Goal: Information Seeking & Learning: Check status

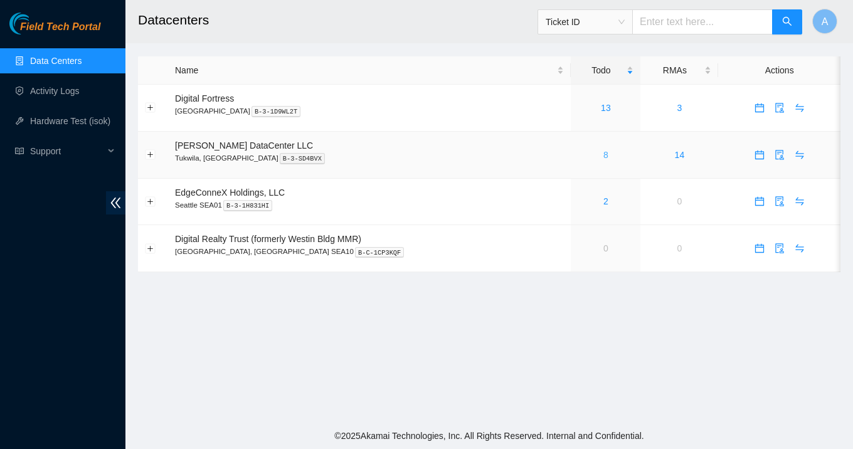
click at [603, 156] on link "8" at bounding box center [605, 155] width 5 height 10
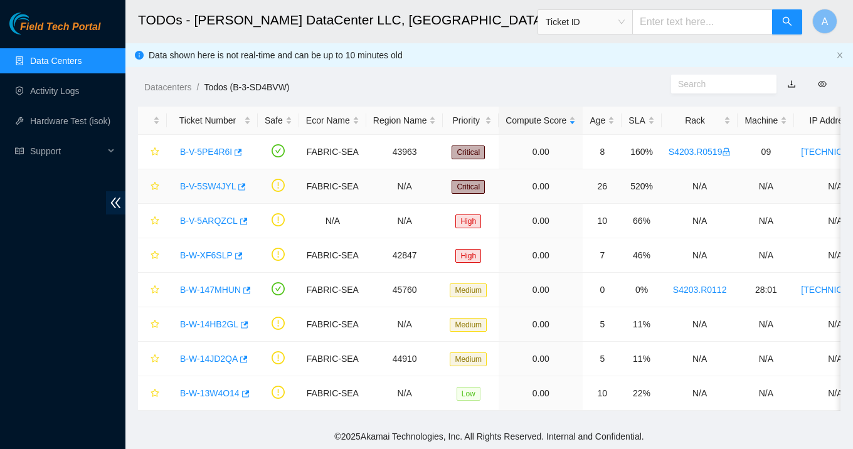
click at [234, 186] on link "B-V-5SW4JYL" at bounding box center [208, 186] width 56 height 10
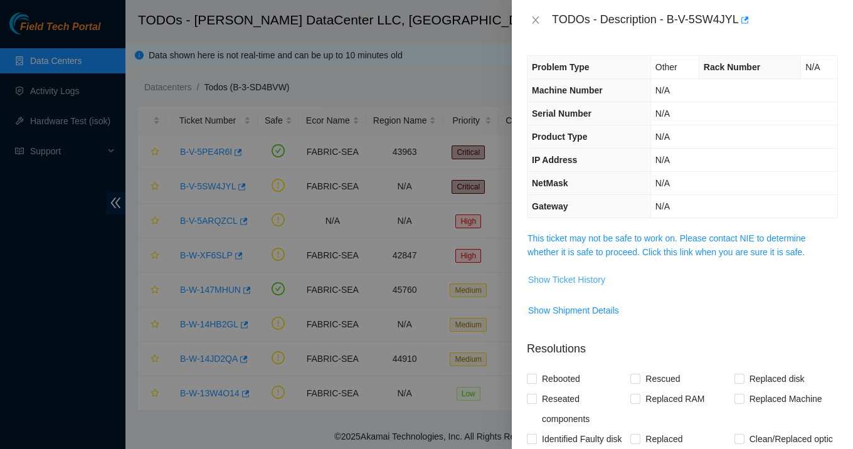
click at [570, 280] on span "Show Ticket History" at bounding box center [566, 280] width 77 height 14
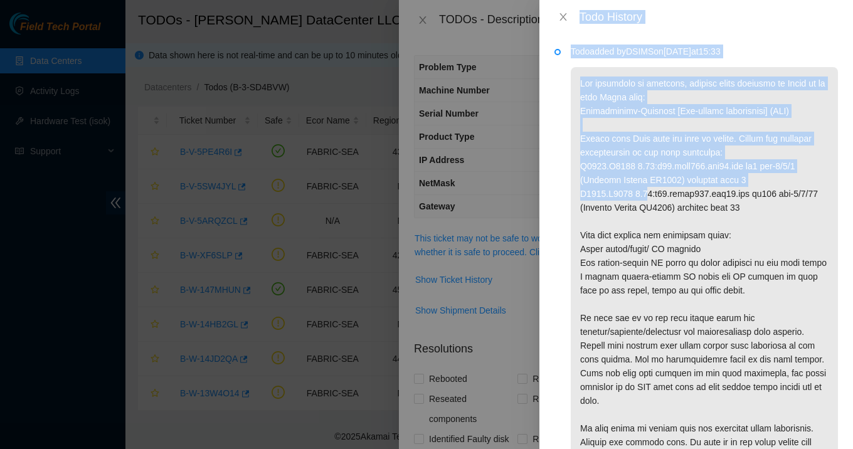
drag, startPoint x: 559, startPoint y: 9, endPoint x: 651, endPoint y: 204, distance: 215.1
click at [651, 204] on div "Todo History Todo added by DSIMS on [DATE] 15:33" at bounding box center [696, 224] width 314 height 449
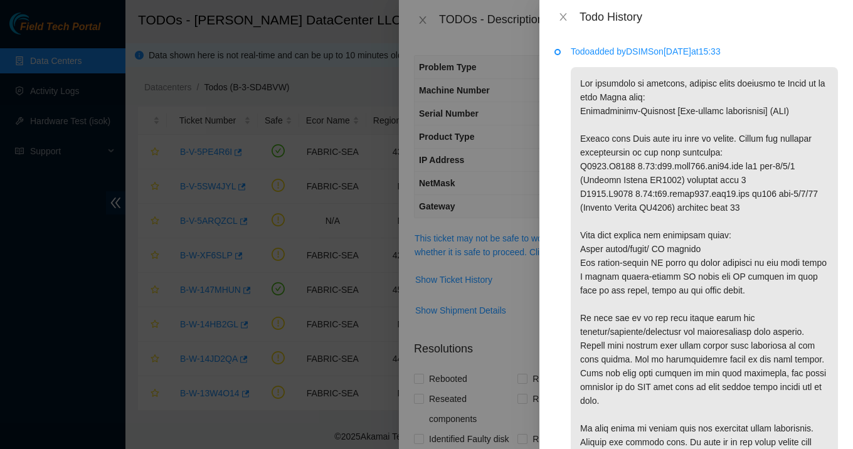
click at [609, 258] on p at bounding box center [704, 304] width 267 height 474
click at [561, 19] on icon "close" at bounding box center [563, 17] width 10 height 10
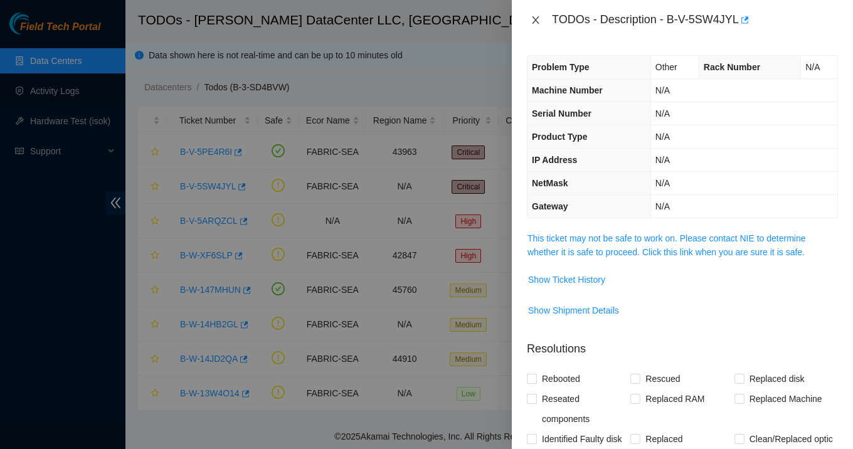
click at [537, 19] on icon "close" at bounding box center [535, 20] width 10 height 10
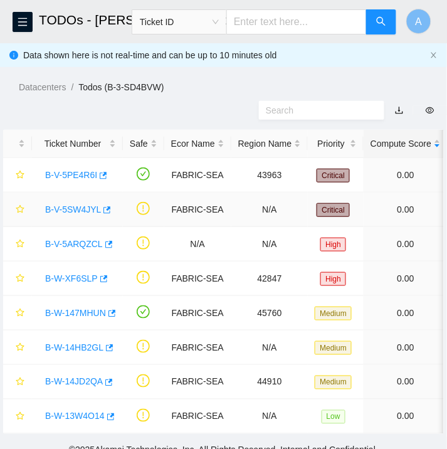
click at [69, 210] on link "B-V-5SW4JYL" at bounding box center [73, 209] width 56 height 10
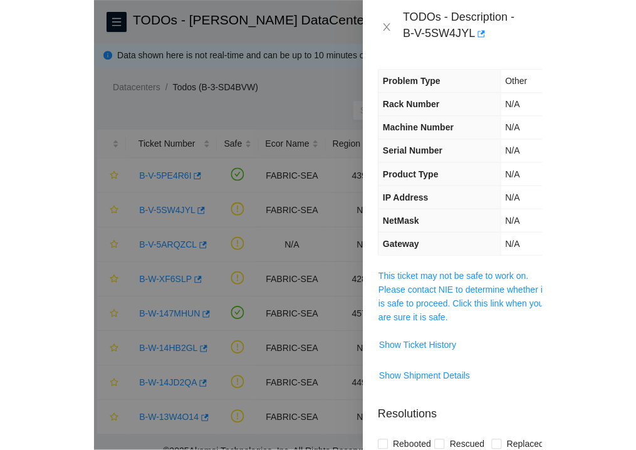
scroll to position [0, 11]
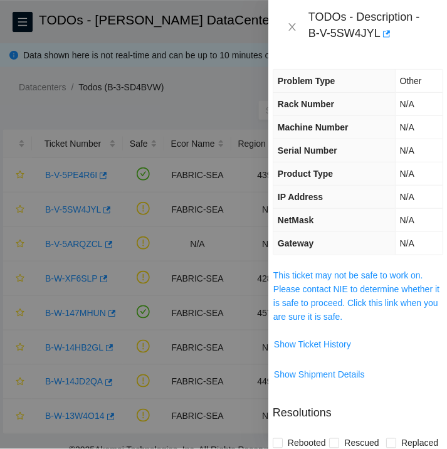
click at [220, 44] on div at bounding box center [223, 224] width 447 height 449
click at [296, 27] on icon "close" at bounding box center [292, 27] width 10 height 10
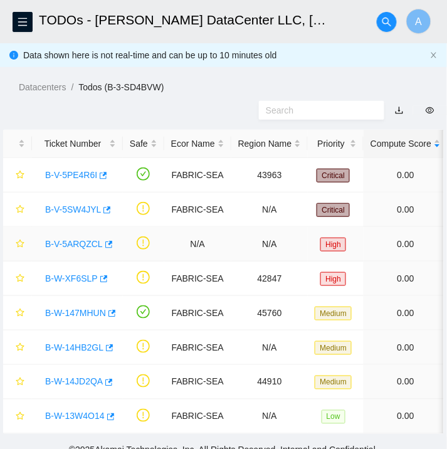
click at [83, 243] on link "B-V-5ARQZCL" at bounding box center [74, 244] width 58 height 10
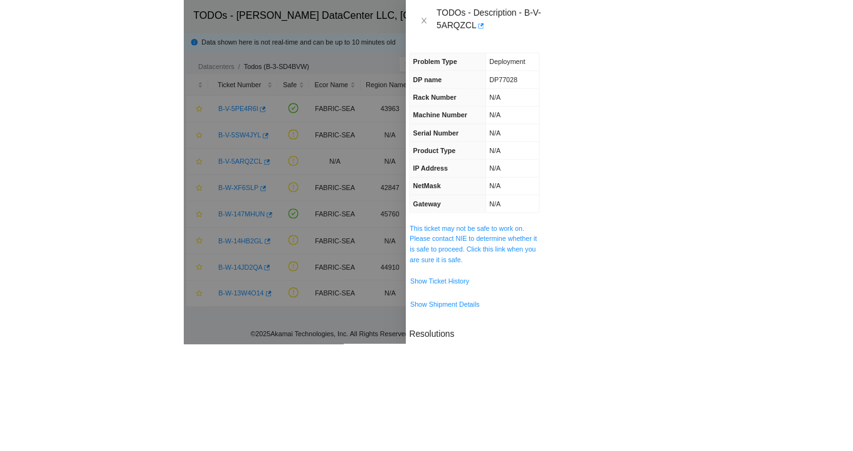
scroll to position [0, 0]
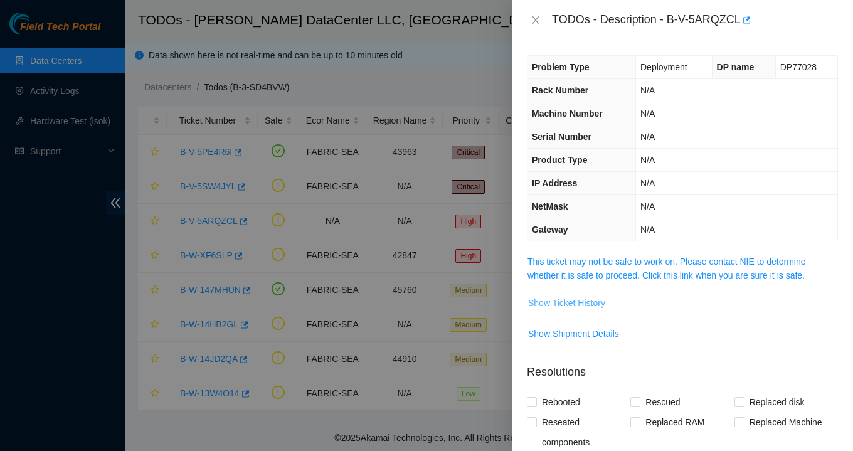
click at [569, 305] on span "Show Ticket History" at bounding box center [566, 303] width 77 height 14
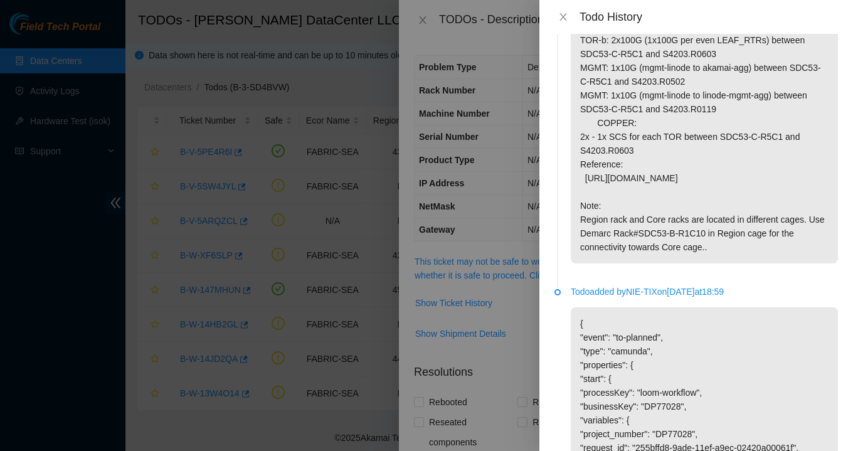
scroll to position [198, 0]
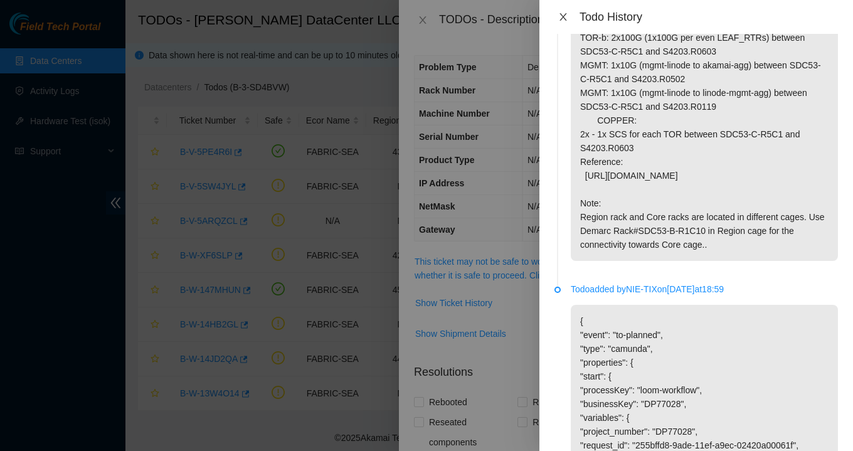
click at [564, 17] on icon "close" at bounding box center [563, 17] width 10 height 10
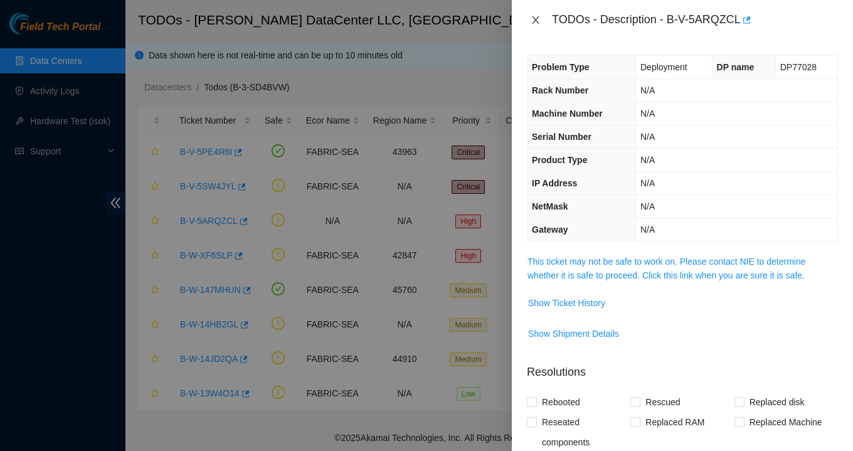
drag, startPoint x: 522, startPoint y: 24, endPoint x: 534, endPoint y: 21, distance: 13.1
click at [534, 21] on div "TODOs - Description - B-V-5ARQZCL" at bounding box center [682, 20] width 341 height 40
click at [535, 21] on icon "close" at bounding box center [535, 20] width 7 height 8
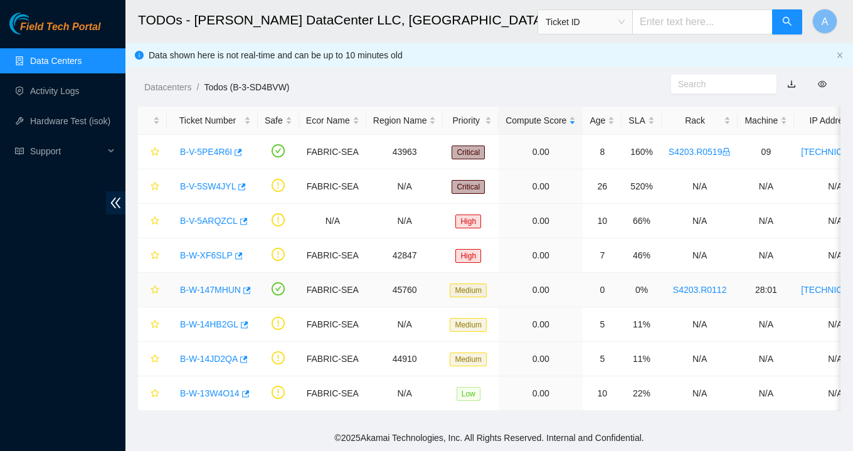
click at [228, 294] on link "B-W-147MHUN" at bounding box center [210, 290] width 61 height 10
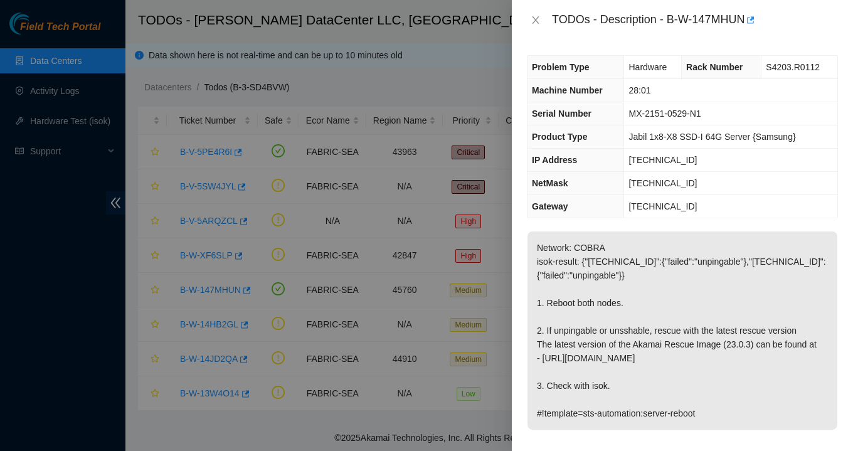
click at [209, 217] on div at bounding box center [426, 225] width 853 height 451
click at [474, 23] on div at bounding box center [426, 225] width 853 height 451
click at [537, 15] on icon "close" at bounding box center [535, 20] width 10 height 10
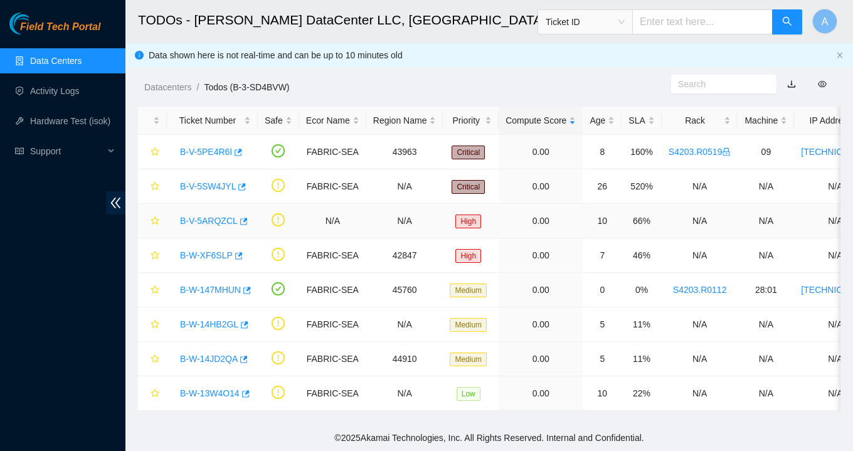
click at [228, 218] on link "B-V-5ARQZCL" at bounding box center [209, 221] width 58 height 10
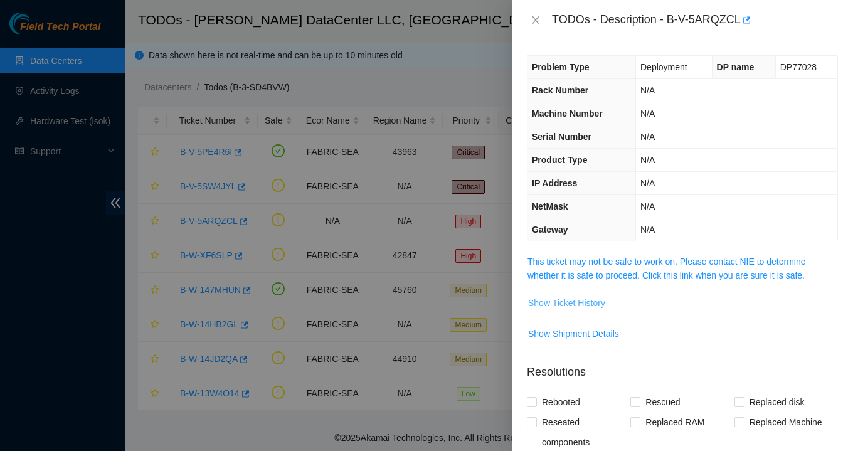
click at [571, 309] on span "Show Ticket History" at bounding box center [566, 303] width 77 height 14
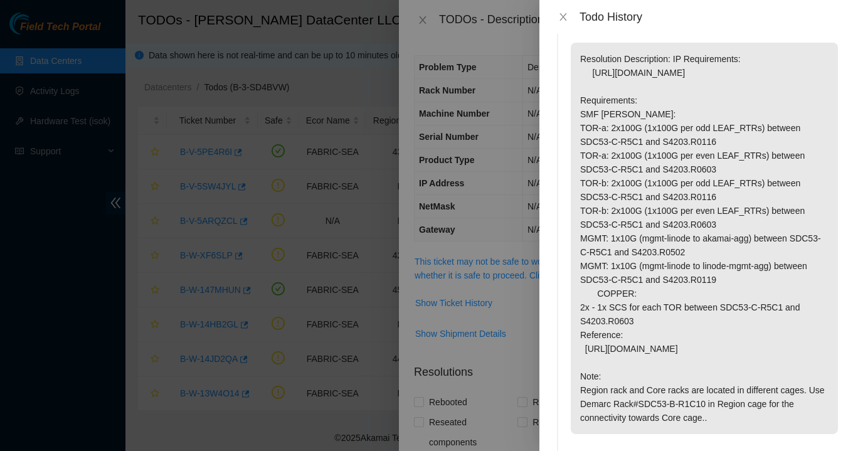
scroll to position [0, 0]
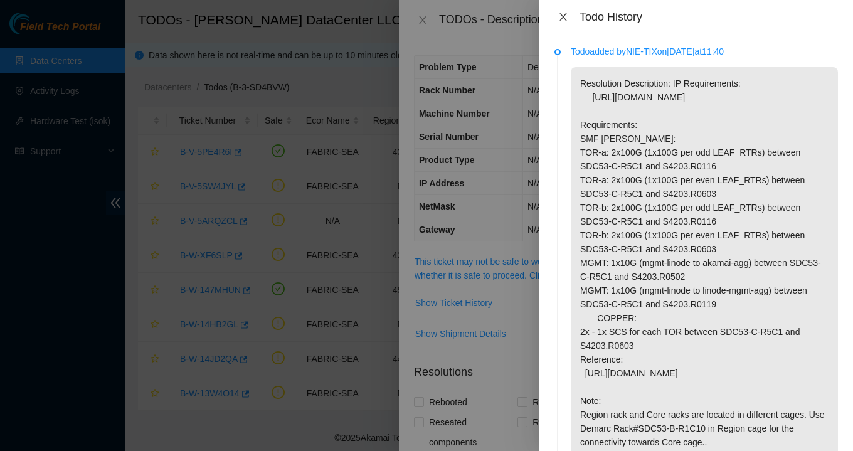
click at [565, 14] on div "Todo History" at bounding box center [696, 17] width 314 height 34
click at [565, 14] on icon "close" at bounding box center [563, 17] width 10 height 10
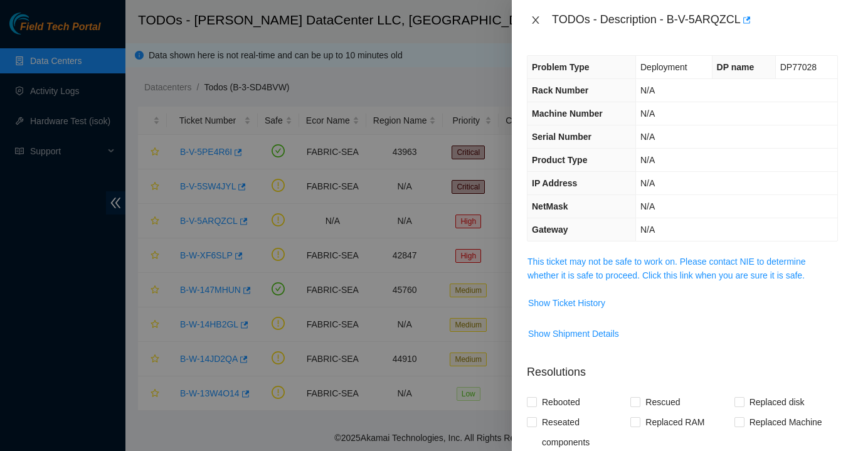
click at [534, 25] on button "Close" at bounding box center [536, 20] width 18 height 12
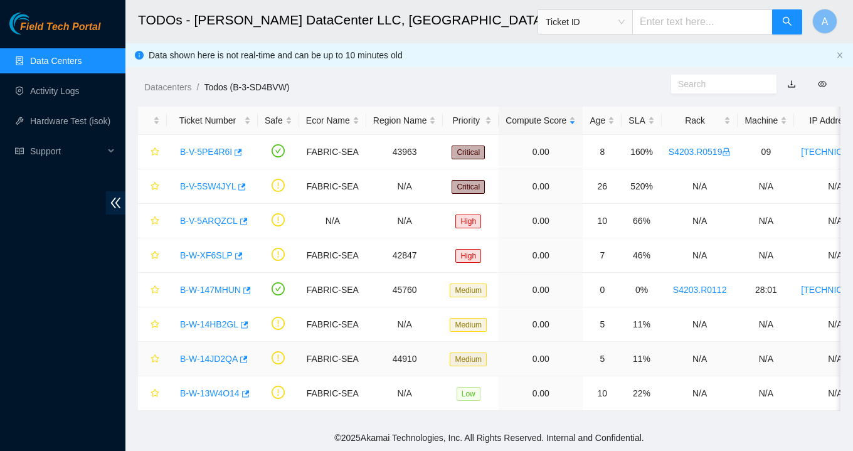
click at [213, 356] on link "B-W-14JD2QA" at bounding box center [209, 359] width 58 height 10
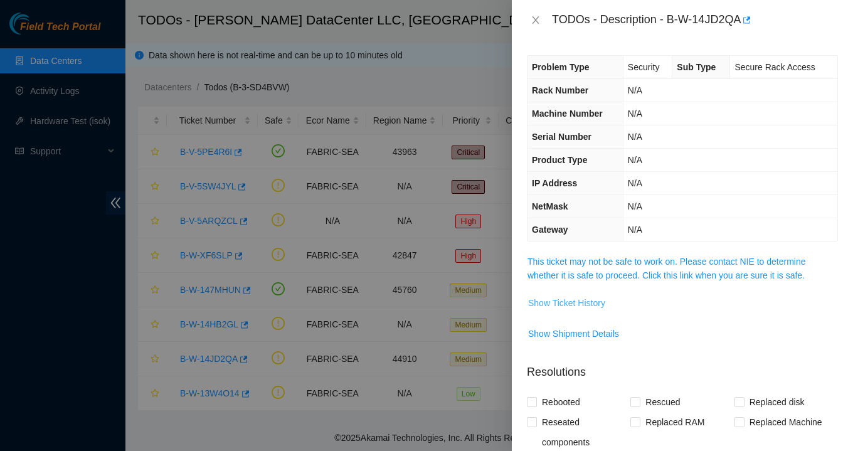
click at [580, 299] on span "Show Ticket History" at bounding box center [566, 303] width 77 height 14
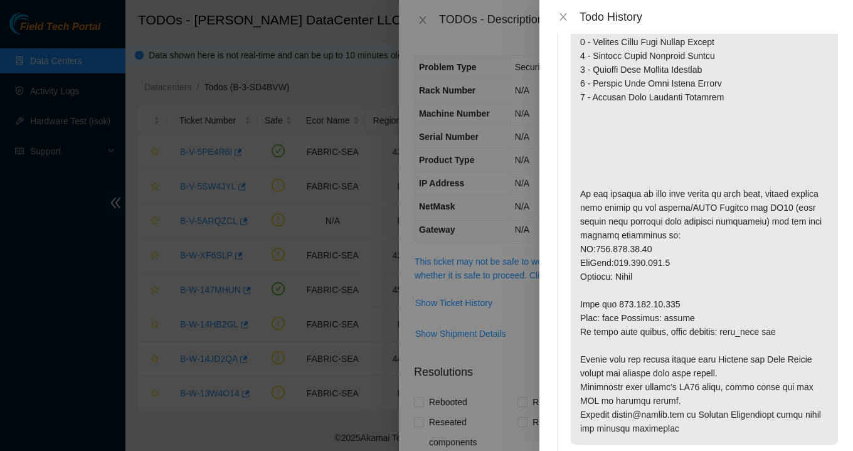
scroll to position [202, 0]
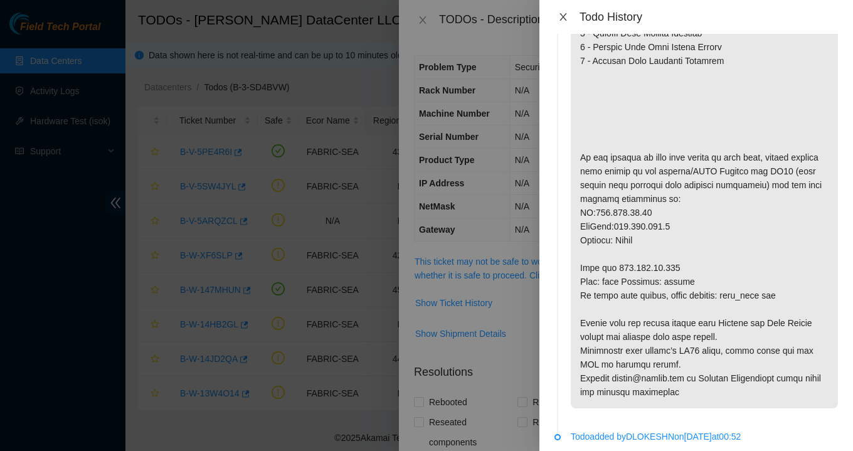
click at [566, 18] on icon "close" at bounding box center [563, 17] width 10 height 10
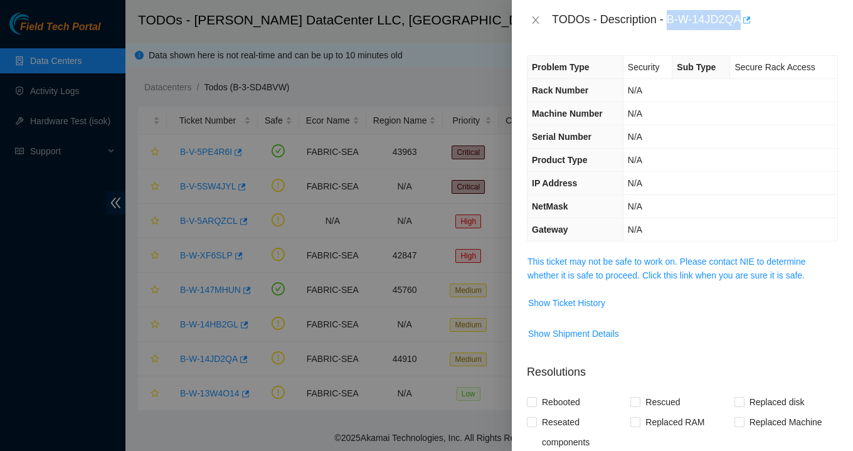
drag, startPoint x: 671, startPoint y: 18, endPoint x: 747, endPoint y: 21, distance: 76.6
click at [747, 21] on div "TODOs - Description - B-W-14JD2QA" at bounding box center [695, 20] width 286 height 20
copy div "B-W-14JD2QA"
click at [532, 20] on icon "close" at bounding box center [535, 20] width 10 height 10
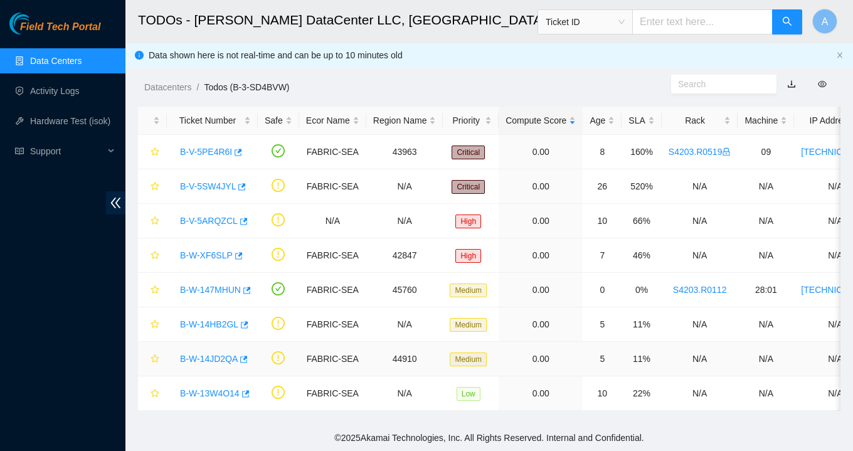
click at [200, 361] on link "B-W-14JD2QA" at bounding box center [209, 359] width 58 height 10
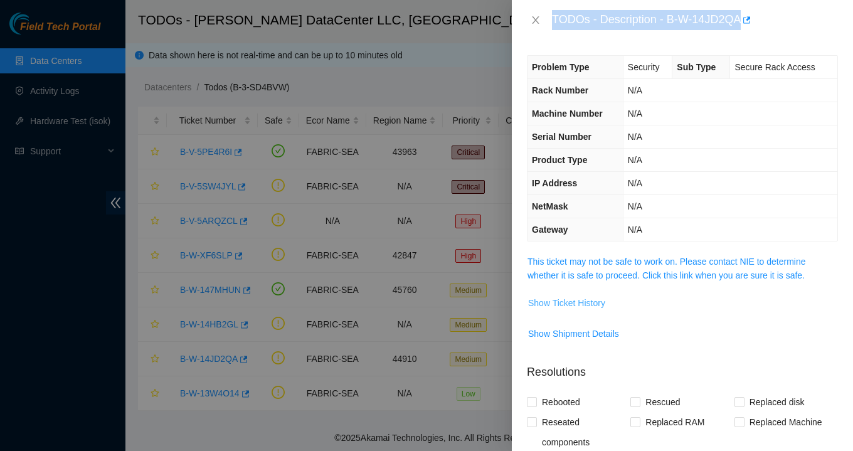
click at [578, 309] on span "Show Ticket History" at bounding box center [566, 303] width 77 height 14
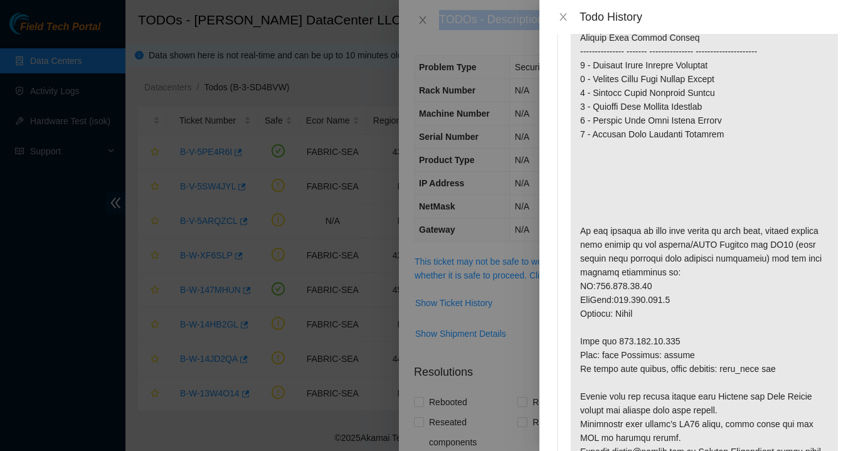
scroll to position [155, 0]
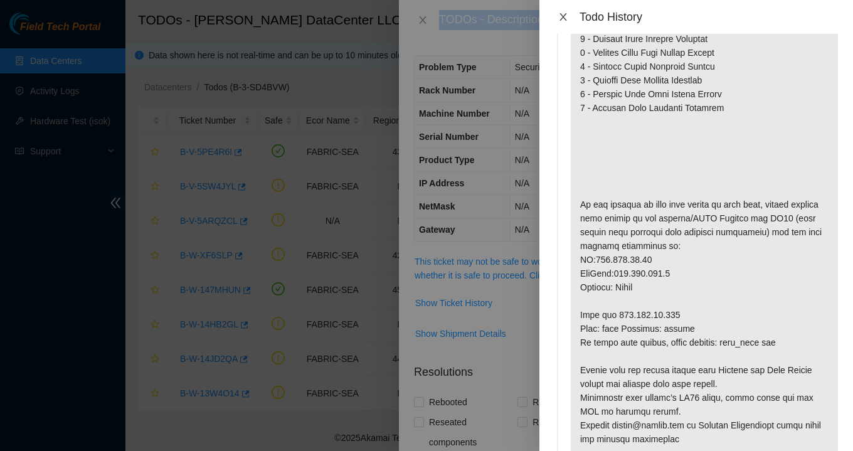
click at [568, 13] on button "Close" at bounding box center [563, 17] width 18 height 12
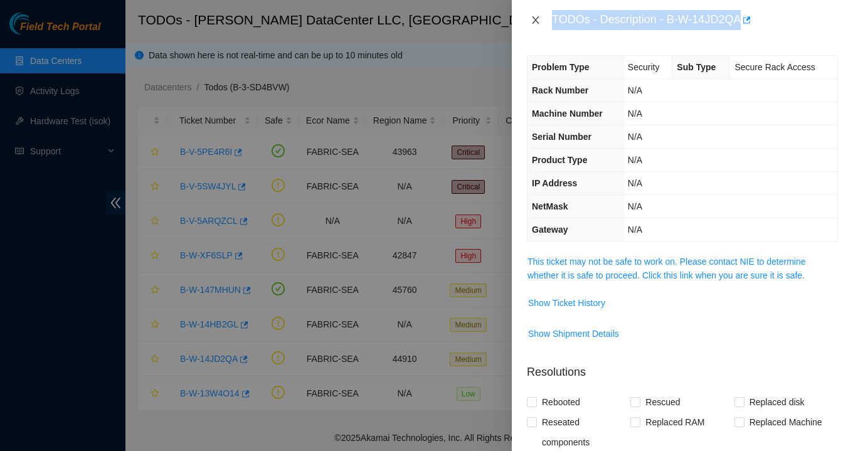
click at [533, 19] on icon "close" at bounding box center [535, 20] width 10 height 10
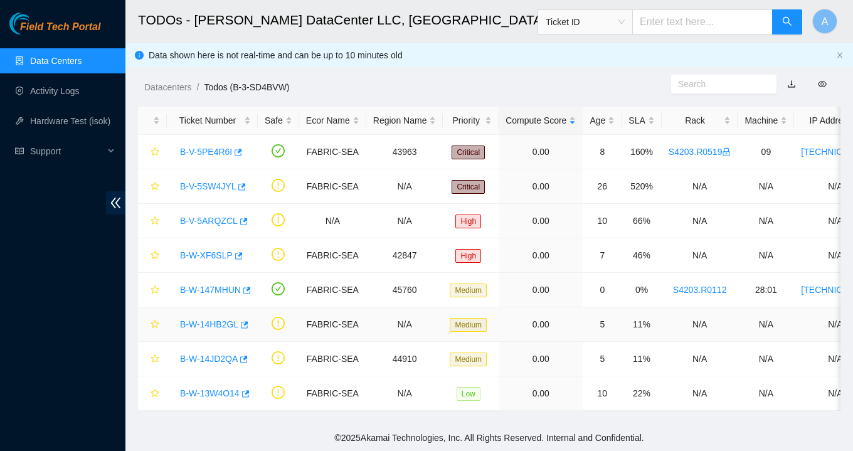
click at [218, 323] on link "B-W-14HB2GL" at bounding box center [209, 324] width 58 height 10
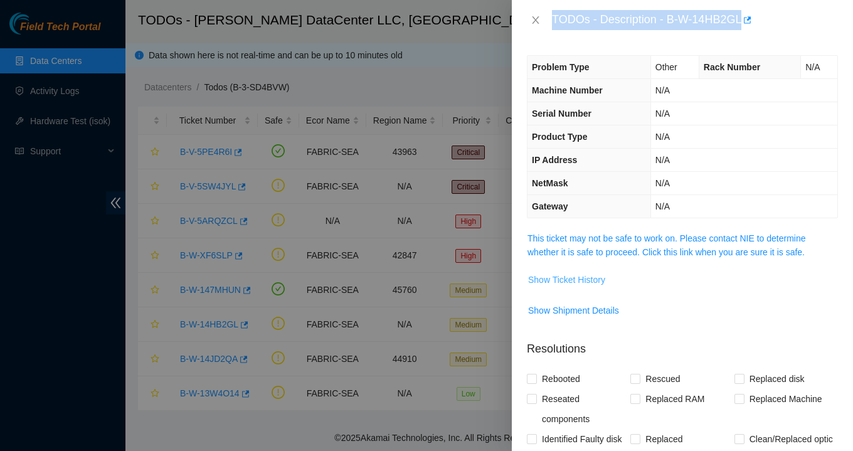
click at [573, 283] on span "Show Ticket History" at bounding box center [566, 280] width 77 height 14
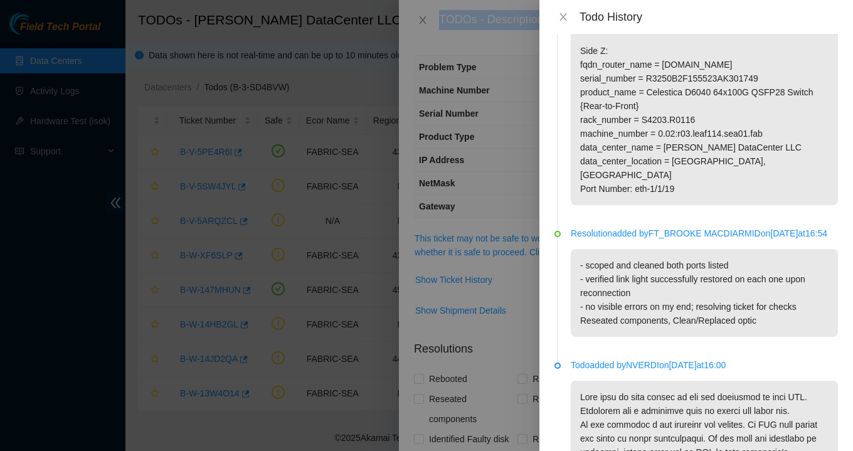
scroll to position [242, 0]
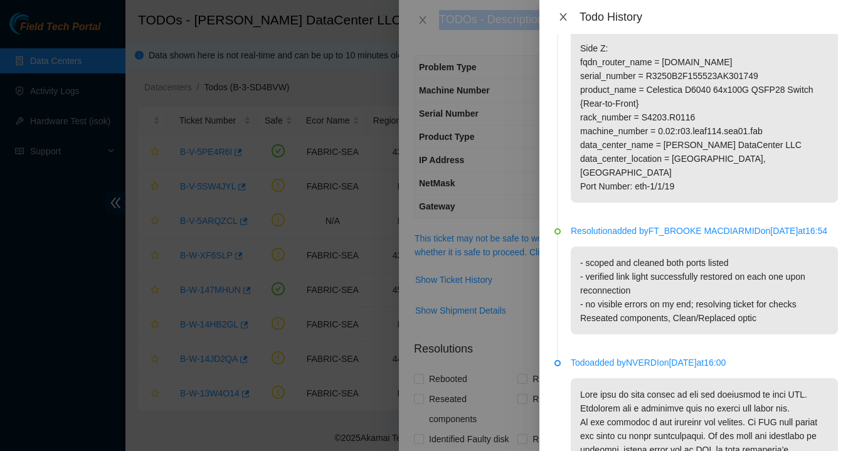
click at [567, 18] on icon "close" at bounding box center [563, 17] width 10 height 10
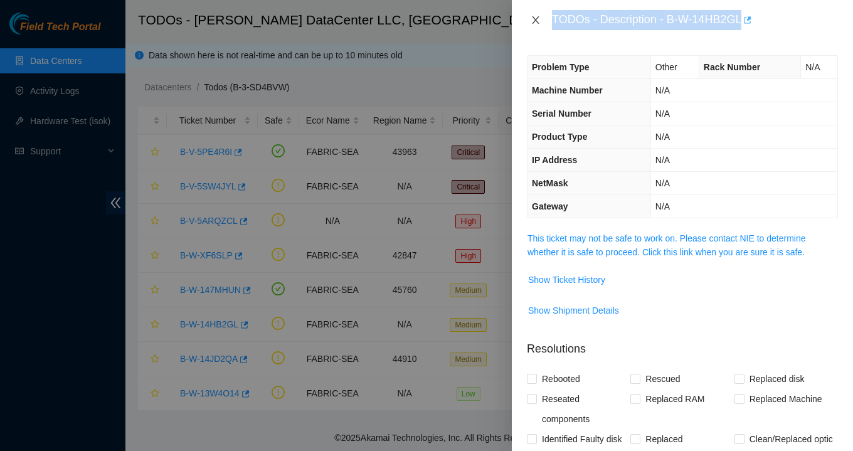
drag, startPoint x: 536, startPoint y: 24, endPoint x: 754, endPoint y: 21, distance: 218.2
click at [749, 21] on div "TODOs - Description - B-W-14HB2GL" at bounding box center [682, 20] width 311 height 20
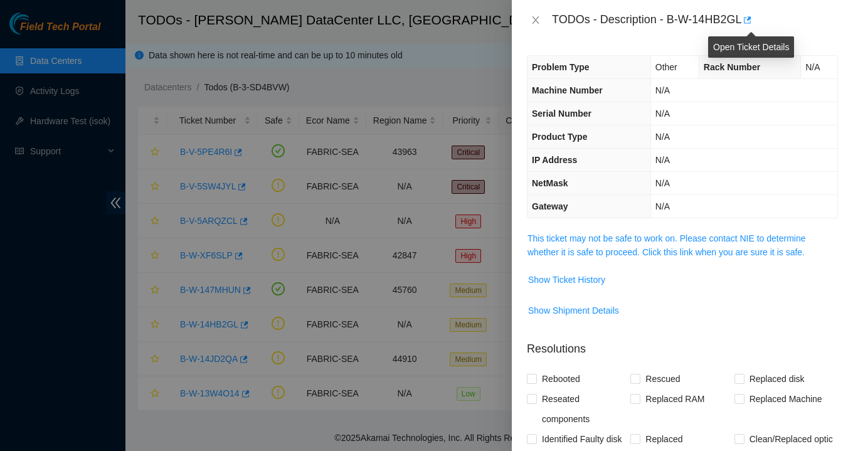
click at [701, 40] on div "Problem Type Other Rack Number N/A Machine Number N/A Serial Number N/A Product…" at bounding box center [682, 245] width 341 height 411
click at [535, 18] on icon "close" at bounding box center [535, 20] width 10 height 10
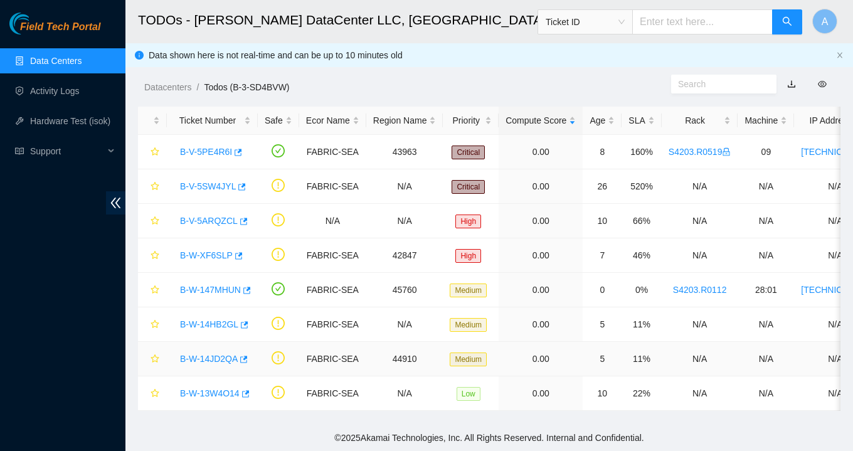
click at [218, 359] on link "B-W-14JD2QA" at bounding box center [209, 359] width 58 height 10
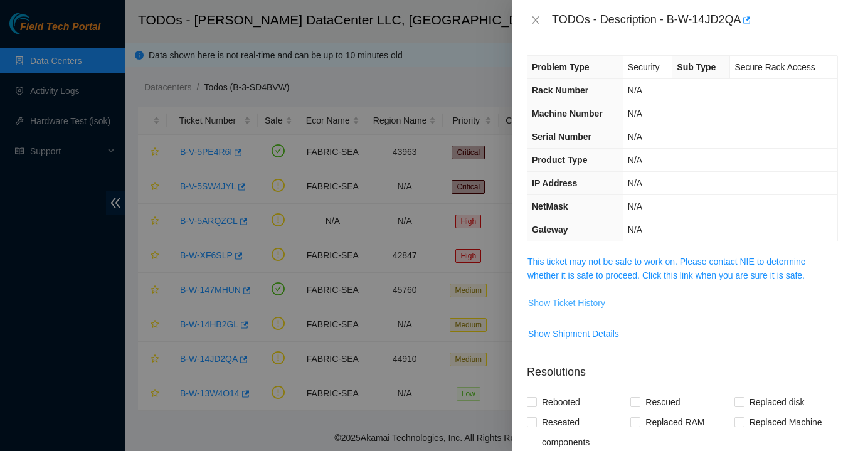
click at [574, 305] on span "Show Ticket History" at bounding box center [566, 303] width 77 height 14
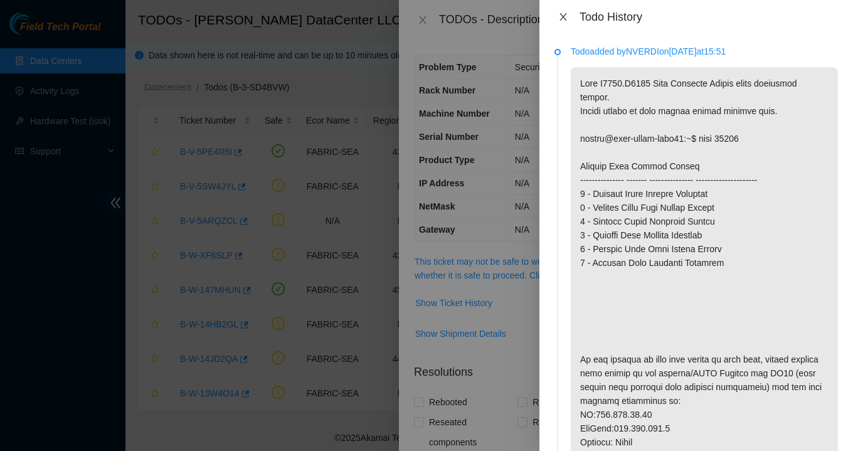
click at [566, 19] on icon "close" at bounding box center [562, 17] width 7 height 8
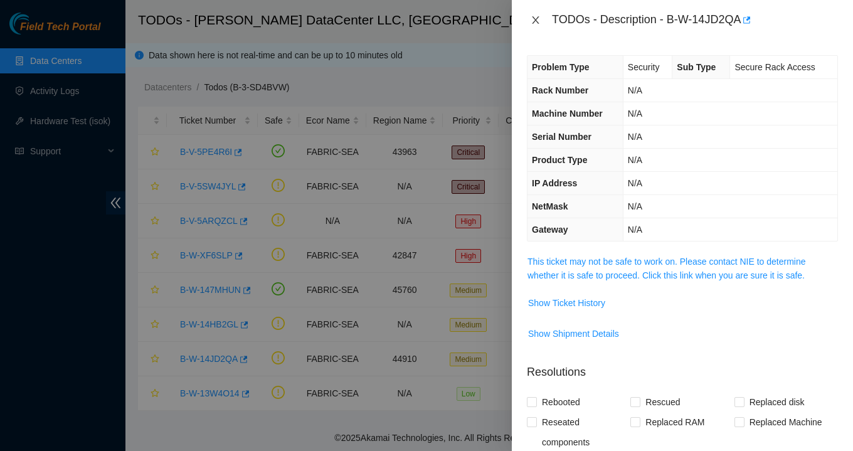
click at [537, 22] on icon "close" at bounding box center [535, 20] width 7 height 8
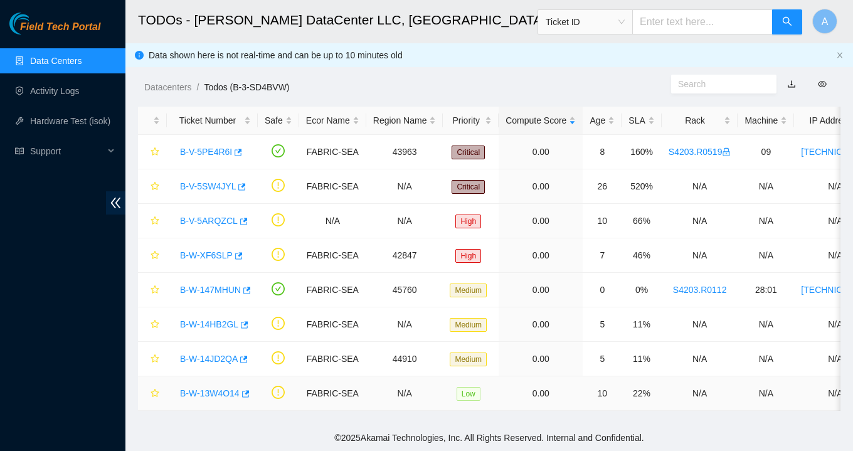
click at [233, 394] on link "B-W-13W4O14" at bounding box center [210, 393] width 60 height 10
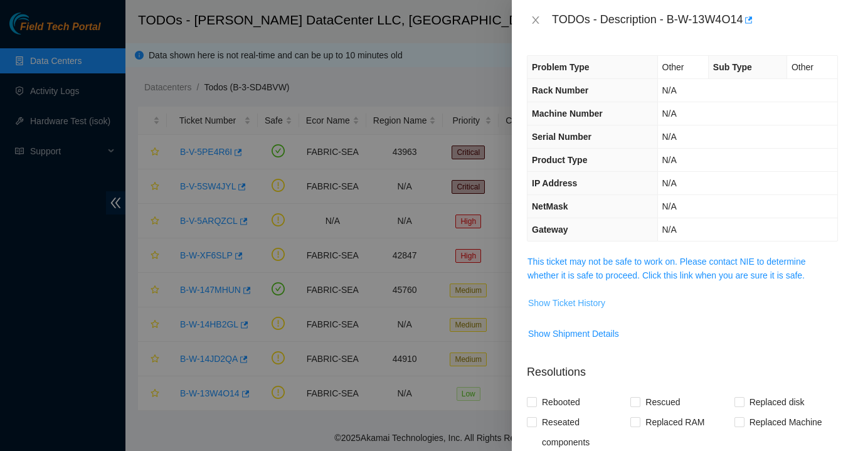
click at [535, 302] on span "Show Ticket History" at bounding box center [566, 303] width 77 height 14
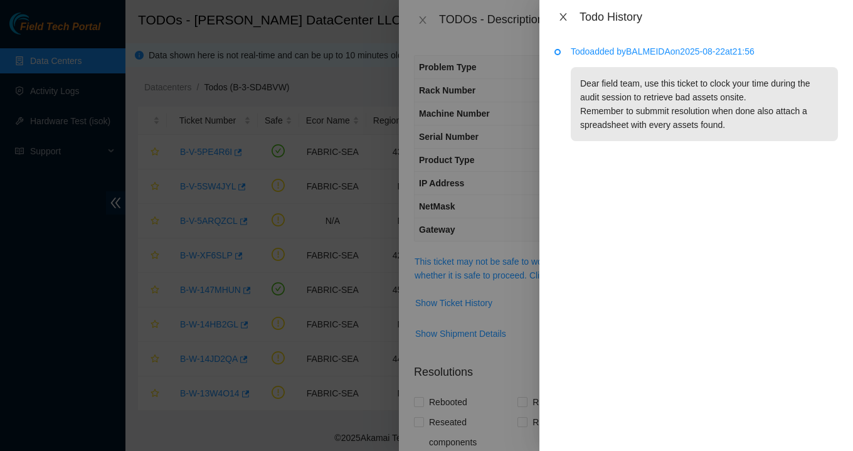
click at [568, 19] on button "Close" at bounding box center [563, 17] width 18 height 12
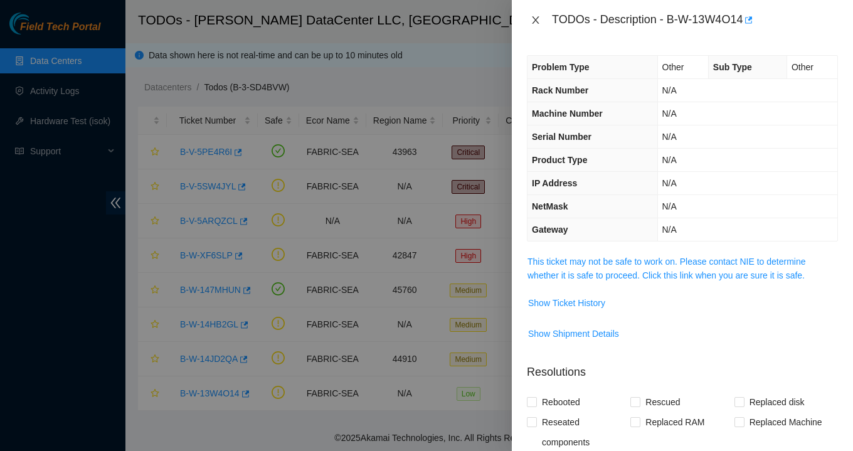
click at [540, 23] on icon "close" at bounding box center [535, 20] width 10 height 10
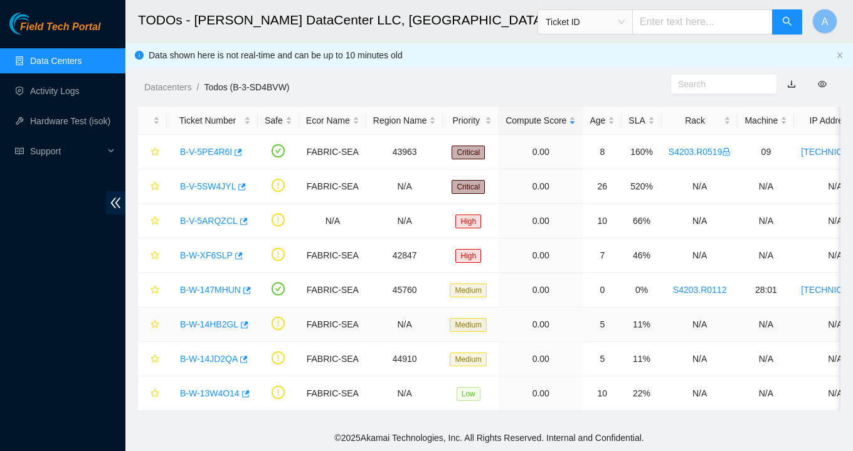
click at [222, 326] on link "B-W-14HB2GL" at bounding box center [209, 324] width 58 height 10
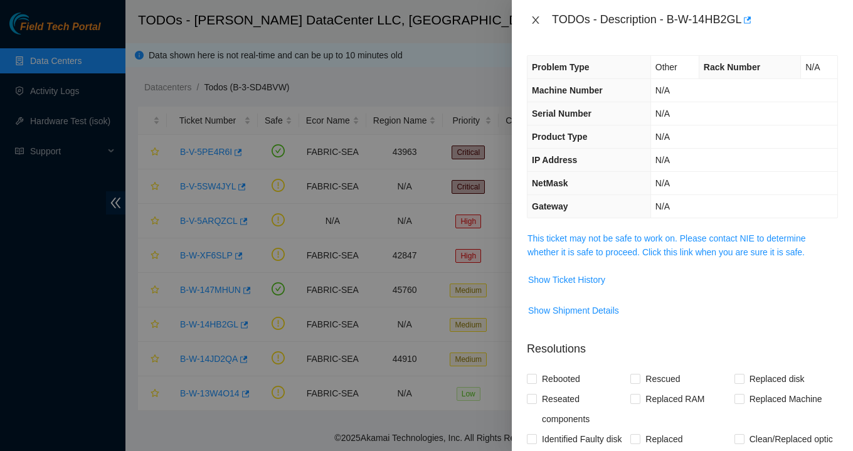
click at [534, 23] on icon "close" at bounding box center [535, 20] width 7 height 8
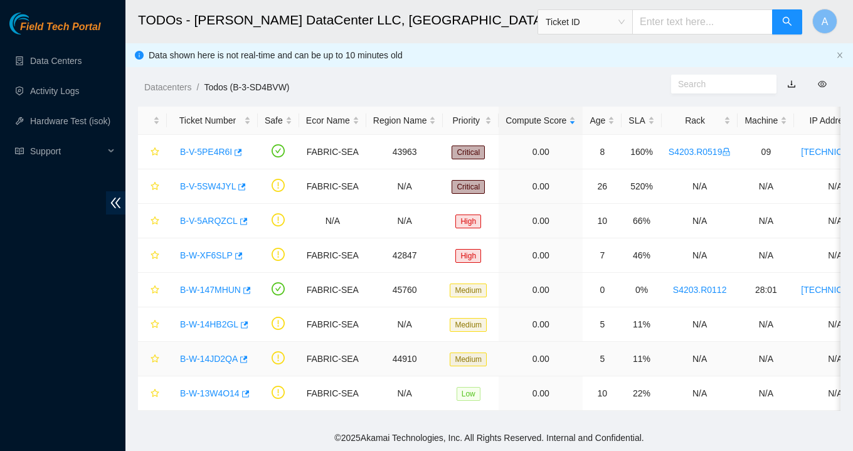
click at [227, 354] on link "B-W-14JD2QA" at bounding box center [209, 359] width 58 height 10
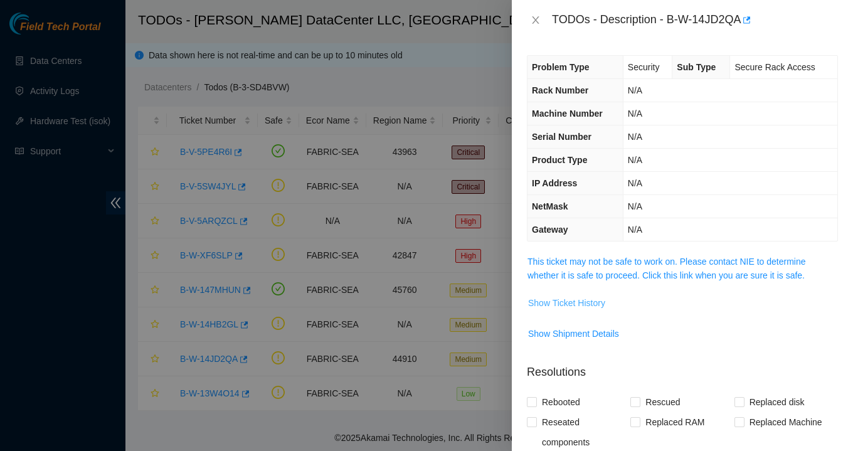
click at [581, 297] on span "Show Ticket History" at bounding box center [566, 303] width 77 height 14
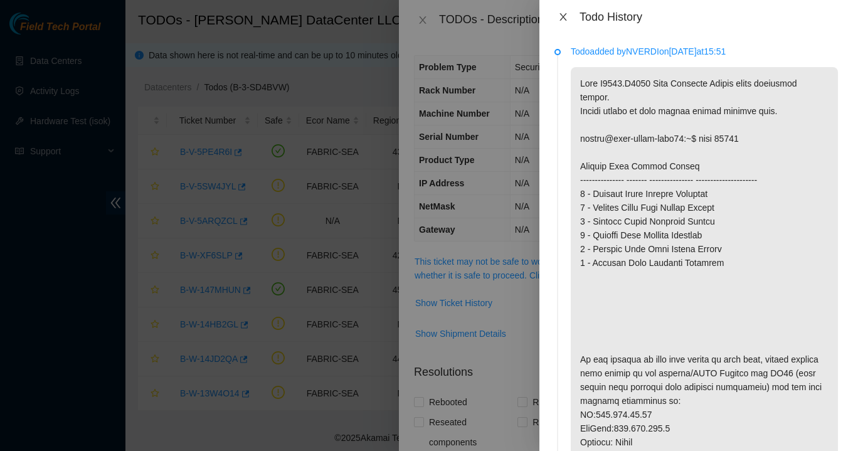
click at [559, 18] on icon "close" at bounding box center [563, 17] width 10 height 10
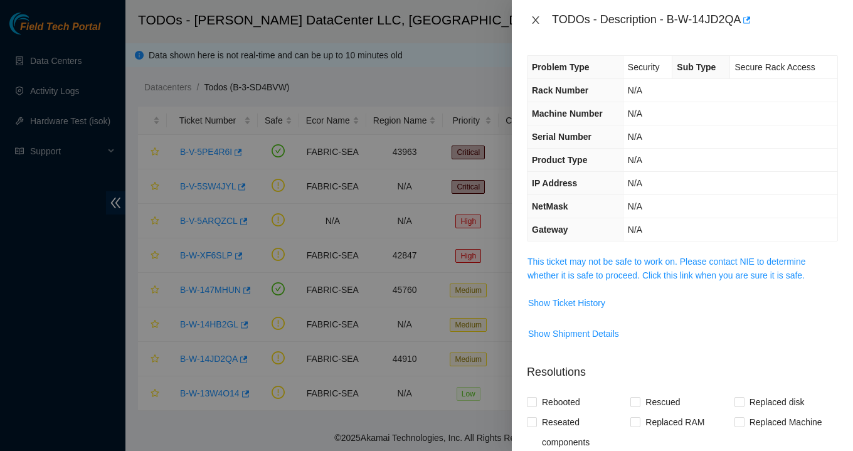
click at [532, 23] on icon "close" at bounding box center [535, 20] width 10 height 10
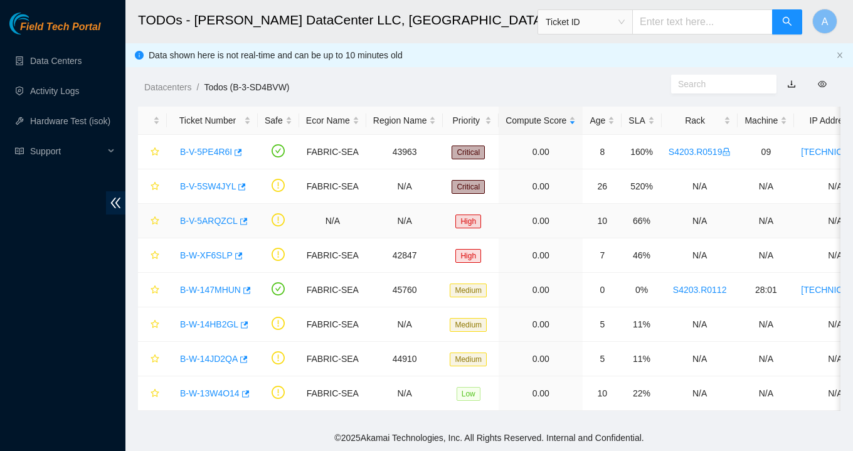
click at [209, 221] on link "B-V-5ARQZCL" at bounding box center [209, 221] width 58 height 10
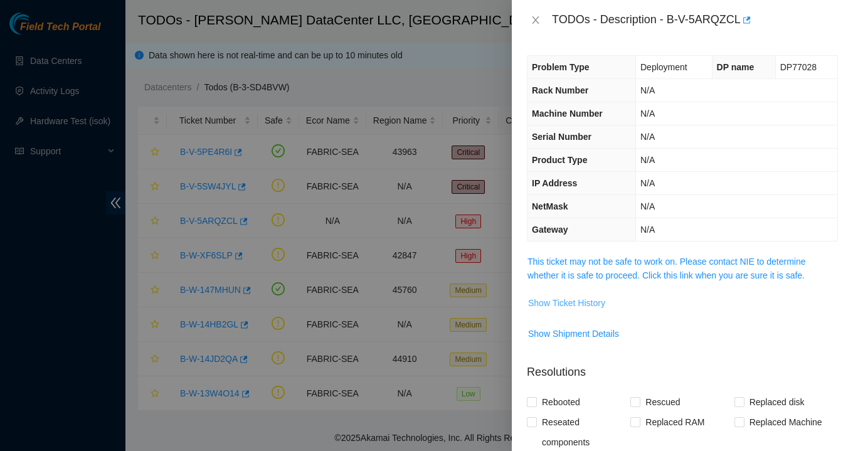
click at [576, 303] on span "Show Ticket History" at bounding box center [566, 303] width 77 height 14
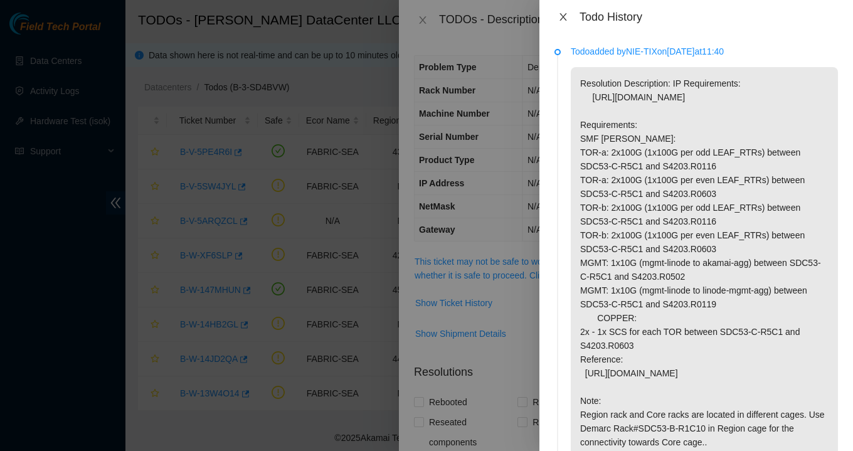
click at [567, 19] on icon "close" at bounding box center [563, 17] width 10 height 10
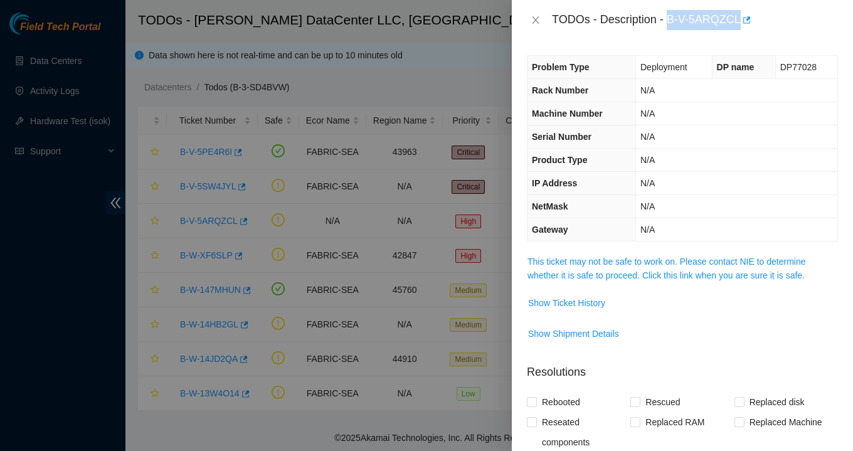
drag, startPoint x: 668, startPoint y: 18, endPoint x: 743, endPoint y: 20, distance: 74.7
click at [743, 20] on div "TODOs - Description - B-V-5ARQZCL" at bounding box center [695, 20] width 286 height 20
copy div "B-V-5ARQZCL"
click at [538, 20] on icon "close" at bounding box center [535, 20] width 10 height 10
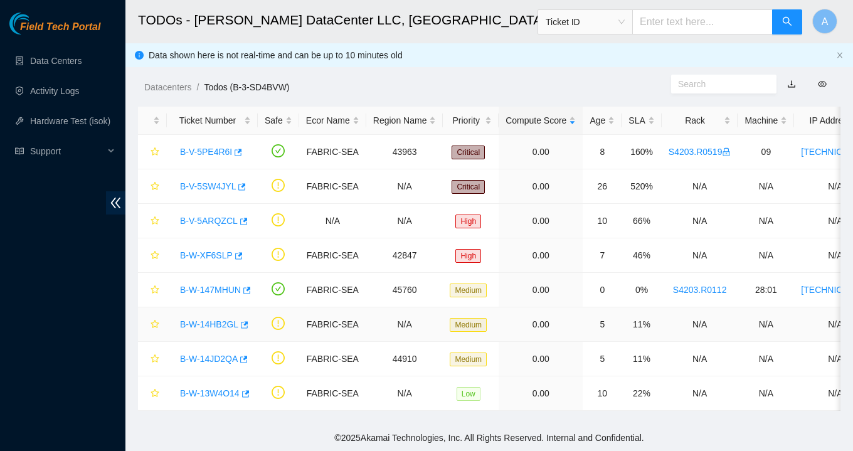
click at [228, 323] on link "B-W-14HB2GL" at bounding box center [209, 324] width 58 height 10
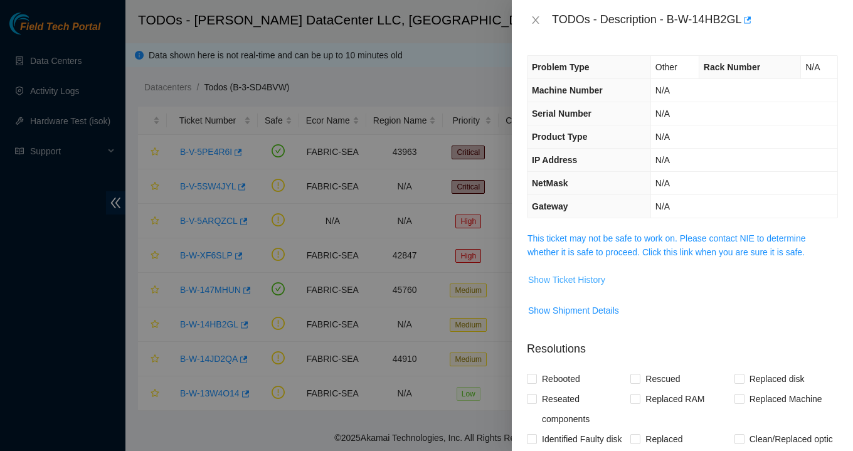
click at [540, 277] on span "Show Ticket History" at bounding box center [566, 280] width 77 height 14
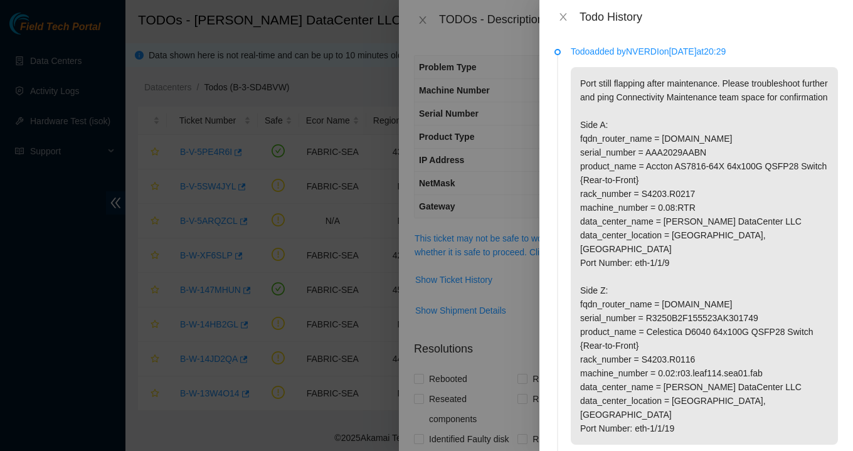
click at [569, 23] on div "Todo History" at bounding box center [695, 17] width 283 height 14
click at [567, 19] on icon "close" at bounding box center [563, 17] width 10 height 10
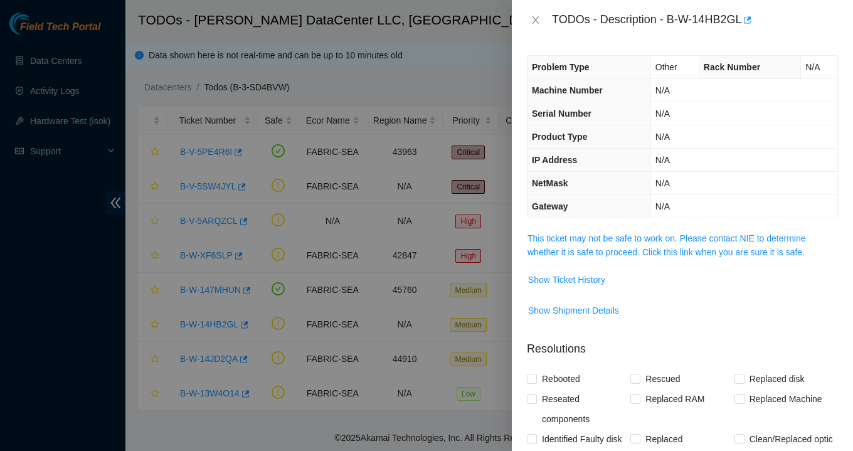
click at [534, 13] on div "TODOs - Description - B-W-14HB2GL" at bounding box center [682, 20] width 311 height 20
click at [534, 14] on button "Close" at bounding box center [536, 20] width 18 height 12
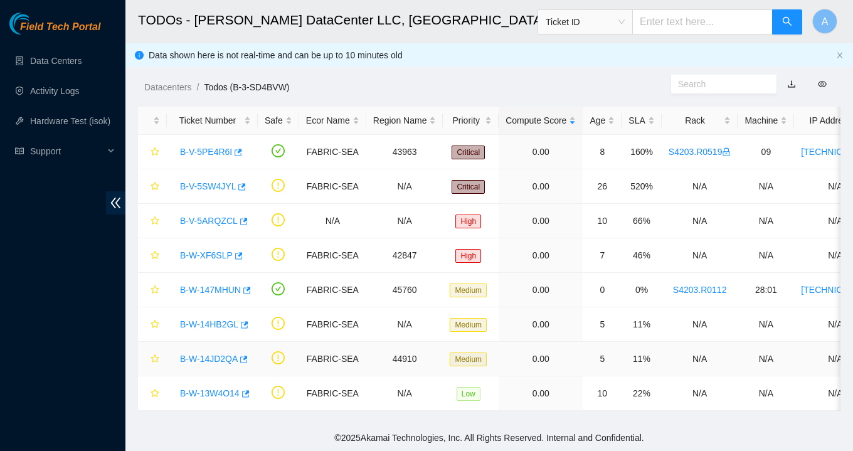
click at [215, 354] on link "B-W-14JD2QA" at bounding box center [209, 359] width 58 height 10
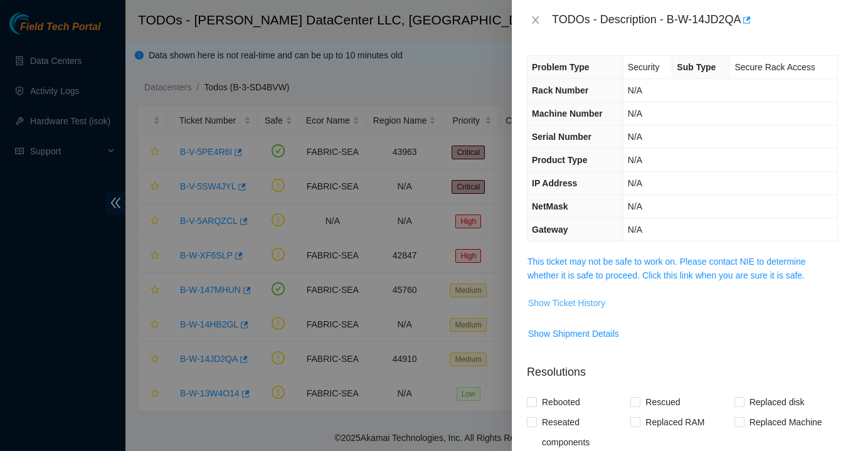
click at [587, 300] on span "Show Ticket History" at bounding box center [566, 303] width 77 height 14
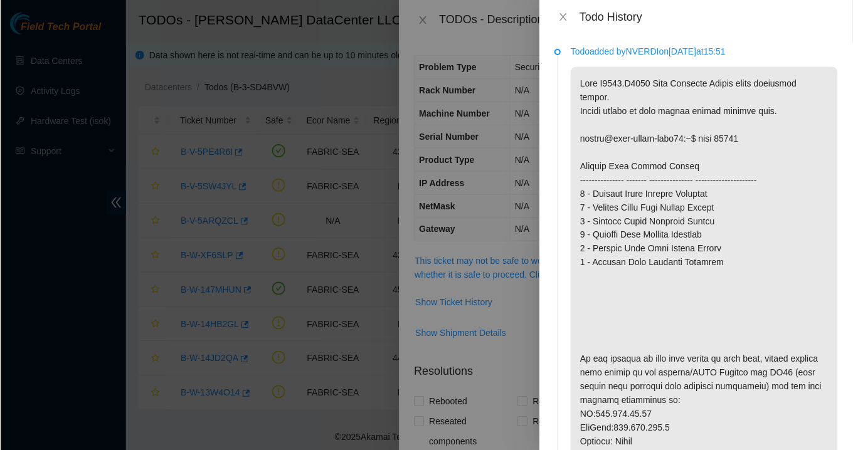
scroll to position [304, 0]
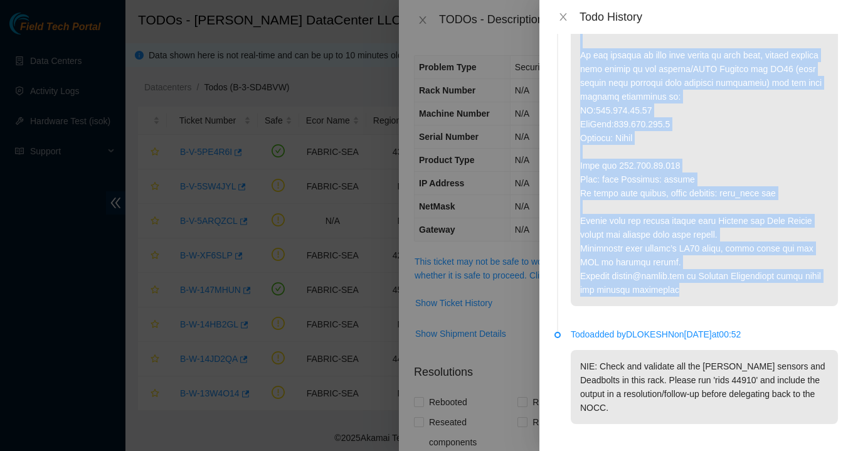
drag, startPoint x: 579, startPoint y: 82, endPoint x: 789, endPoint y: 305, distance: 305.6
click at [789, 305] on p at bounding box center [704, 34] width 267 height 543
copy p "Rack S4203.R0613 Back Deadbolt Sensor shows incorrect status. Please adjust so …"
click at [562, 19] on icon "close" at bounding box center [562, 17] width 7 height 8
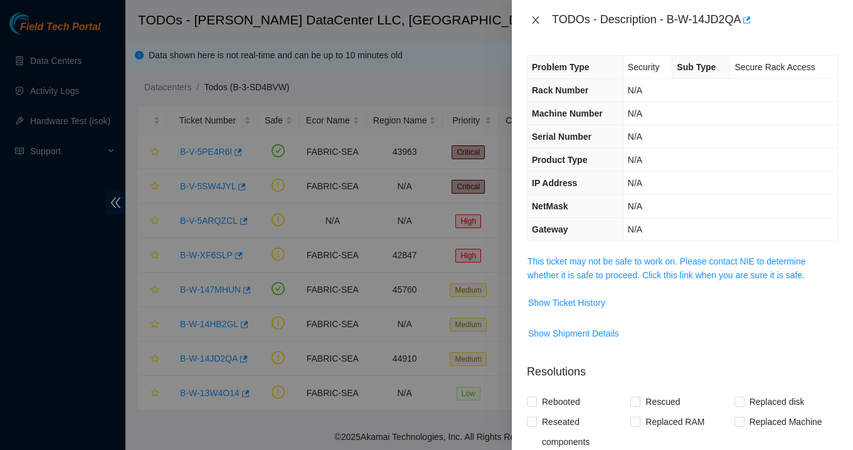
click at [537, 15] on icon "close" at bounding box center [535, 20] width 10 height 10
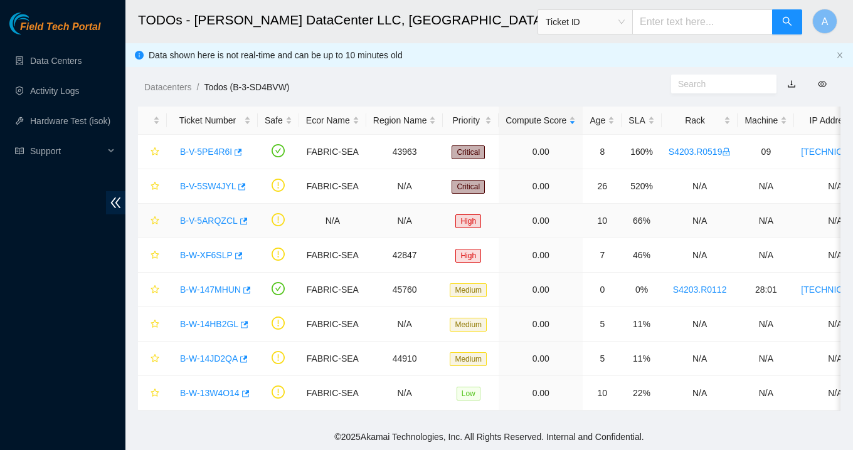
click at [220, 219] on link "B-V-5ARQZCL" at bounding box center [209, 221] width 58 height 10
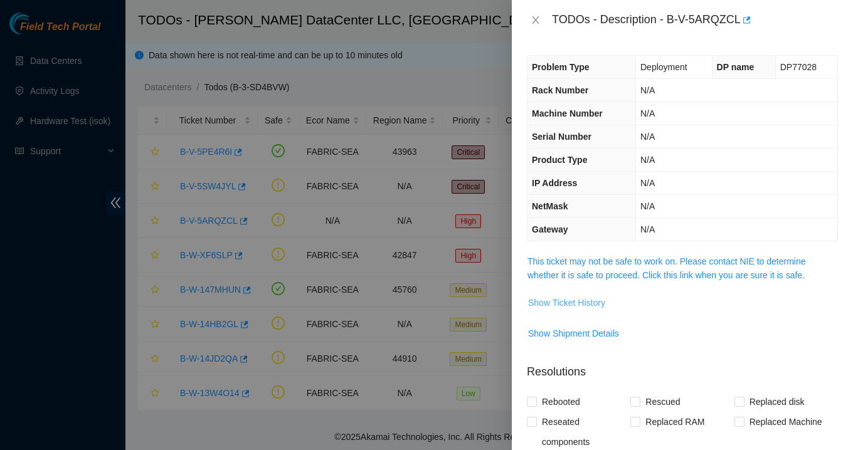
click at [562, 305] on span "Show Ticket History" at bounding box center [566, 303] width 77 height 14
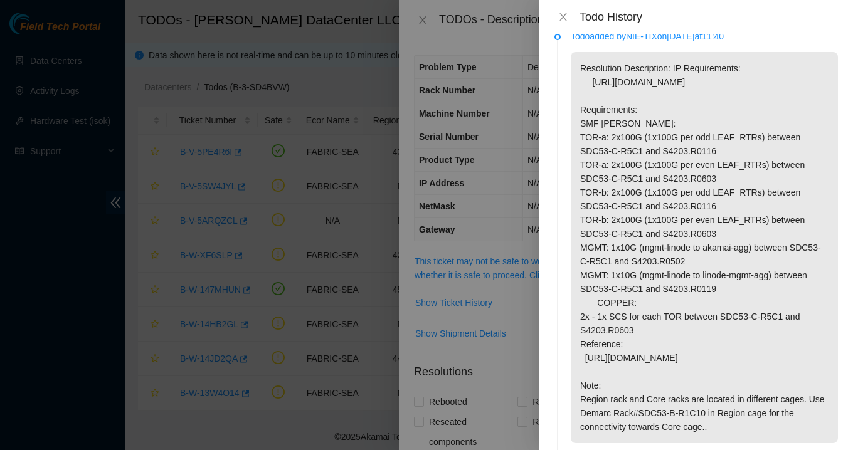
scroll to position [0, 0]
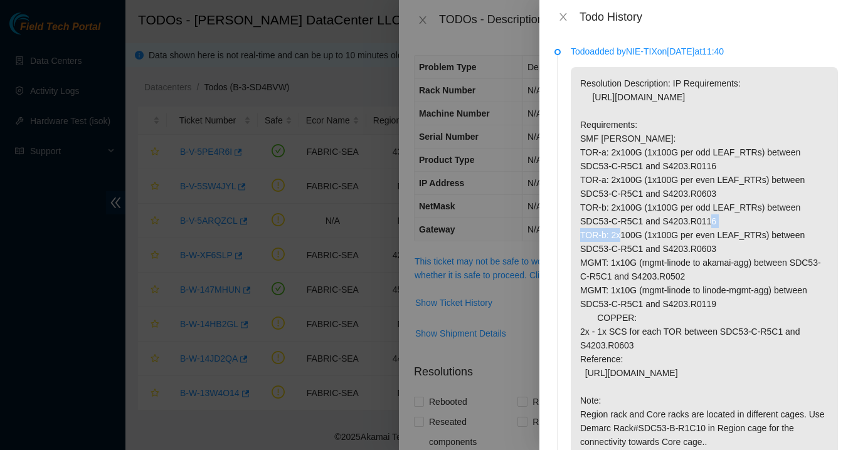
drag, startPoint x: 645, startPoint y: 222, endPoint x: 583, endPoint y: 221, distance: 62.7
click at [578, 221] on p "Resolution Description: IP Requirements: [URL][DOMAIN_NAME] Requirements: SMF […" at bounding box center [704, 262] width 267 height 391
copy p "SDC53-C-R5C1"
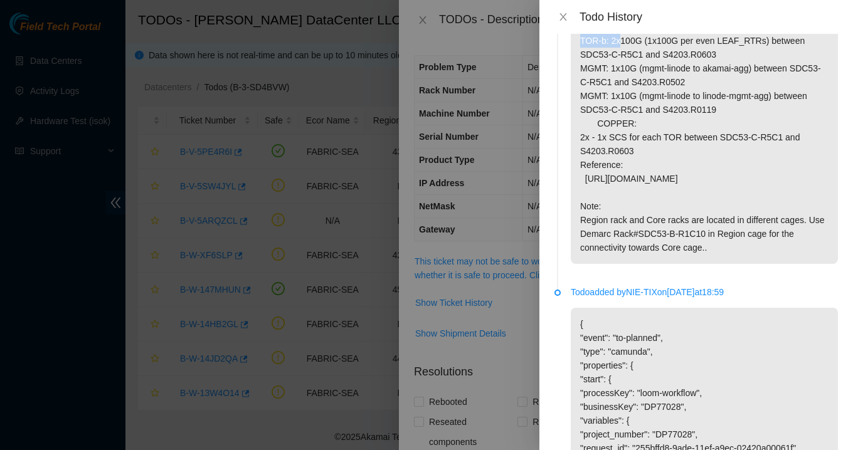
scroll to position [201, 0]
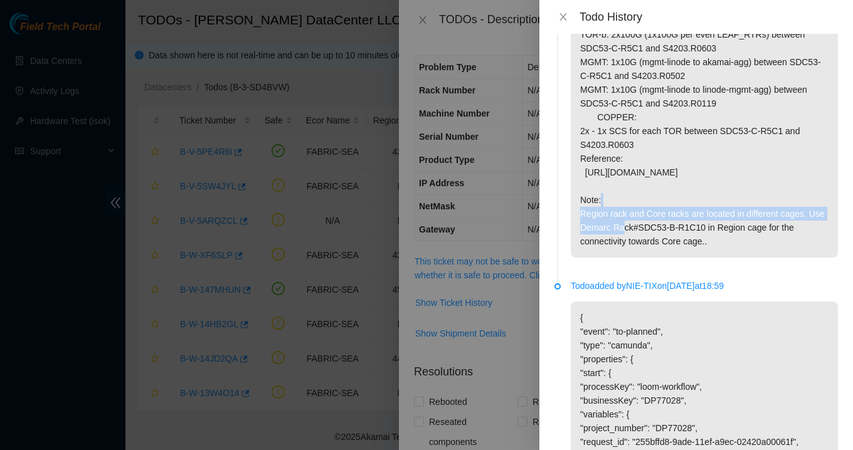
drag, startPoint x: 579, startPoint y: 183, endPoint x: 684, endPoint y: 206, distance: 107.7
click at [684, 206] on p "Resolution Description: IP Requirements: [URL][DOMAIN_NAME] Requirements: SMF […" at bounding box center [704, 61] width 267 height 391
copy p "https://docs.akamai.com/networks/design/packages/Linode-on-Fabric_v1.4.pdf"
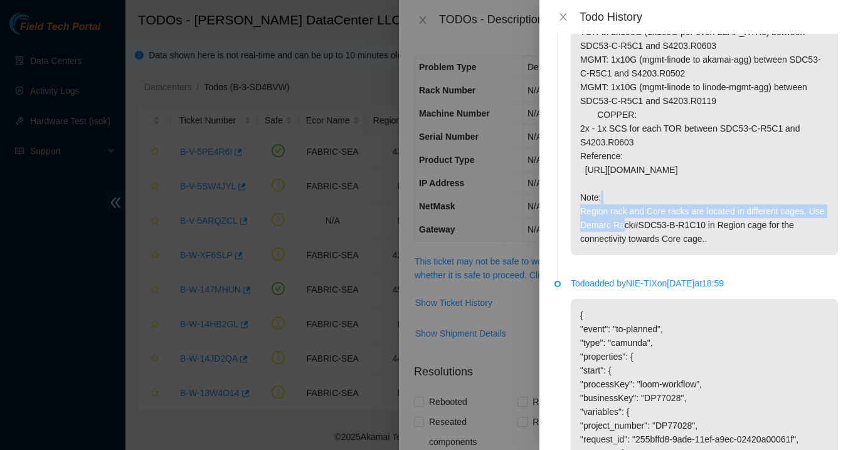
scroll to position [199, 0]
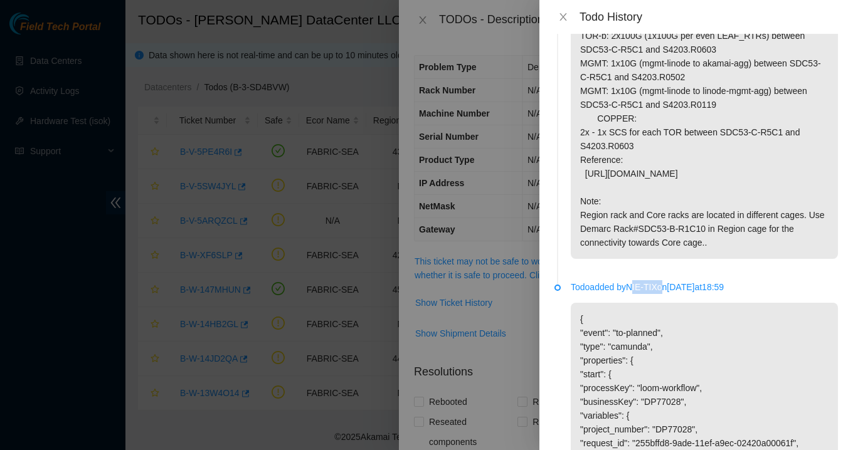
drag, startPoint x: 641, startPoint y: 313, endPoint x: 668, endPoint y: 313, distance: 27.6
click at [668, 294] on p "Todo added by NIE-TIX on 2024-11-04 at 18:59" at bounding box center [704, 287] width 267 height 14
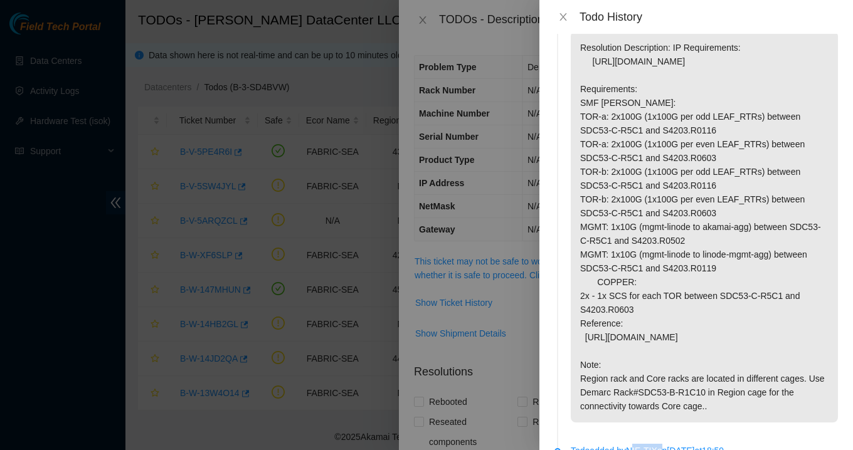
scroll to position [0, 0]
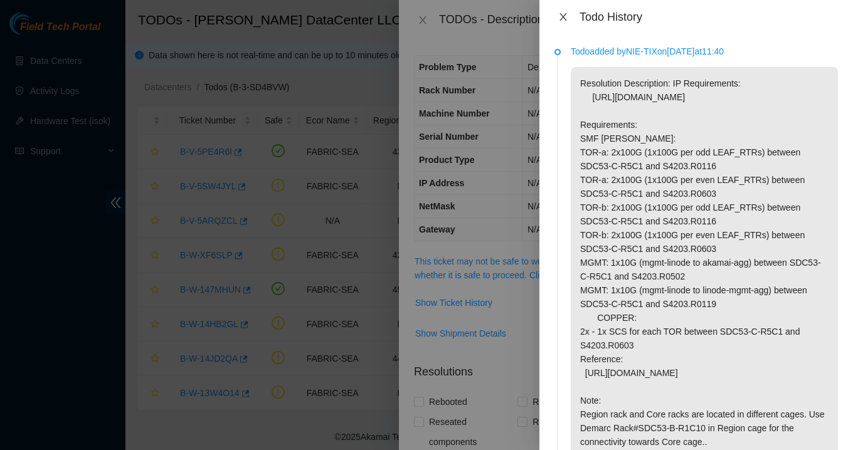
click at [563, 14] on icon "close" at bounding box center [563, 17] width 10 height 10
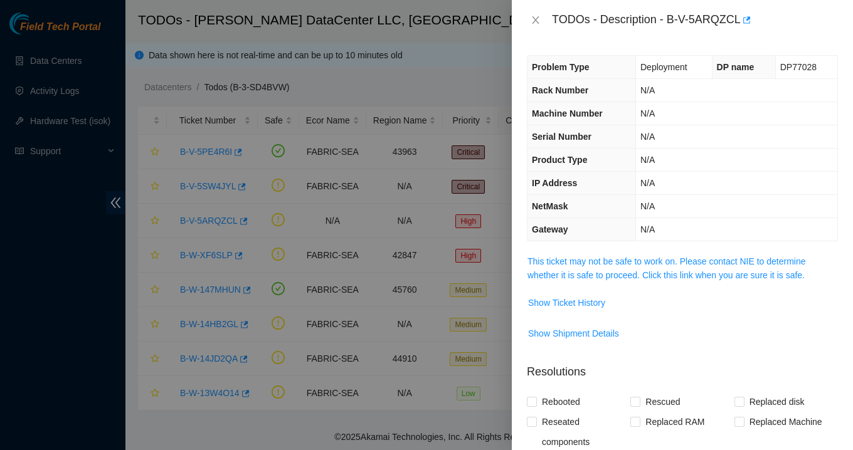
click at [613, 20] on div "TODOs - Description - B-V-5ARQZCL" at bounding box center [695, 20] width 286 height 20
click at [581, 303] on span "Show Ticket History" at bounding box center [566, 303] width 77 height 14
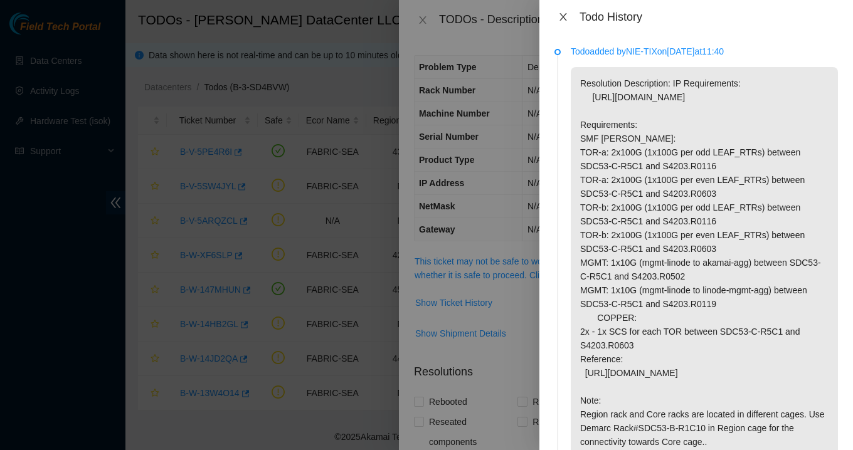
click at [564, 19] on icon "close" at bounding box center [563, 17] width 10 height 10
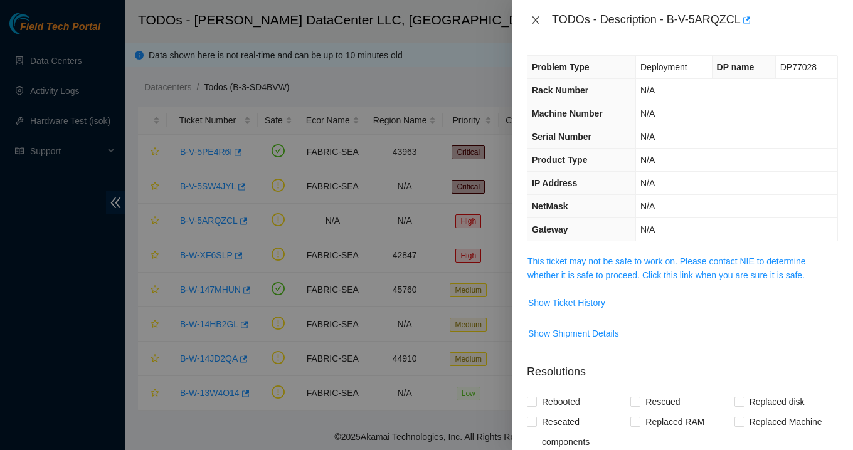
click at [534, 24] on icon "close" at bounding box center [535, 20] width 10 height 10
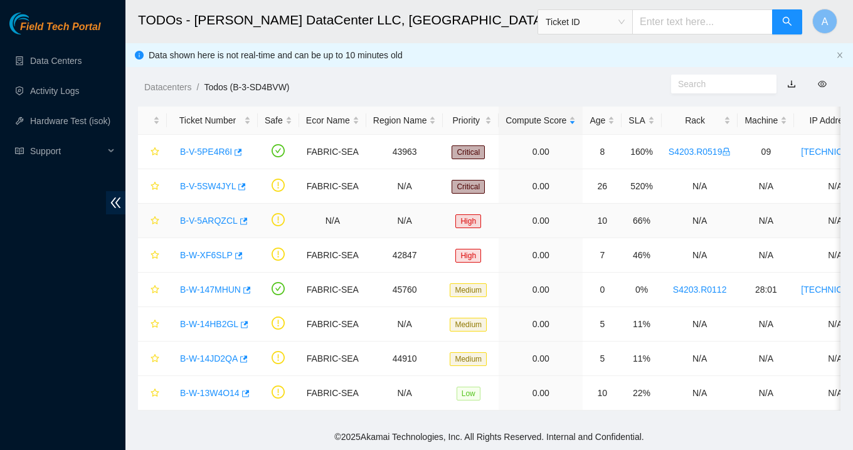
click at [206, 223] on link "B-V-5ARQZCL" at bounding box center [209, 221] width 58 height 10
